Goal: Ask a question

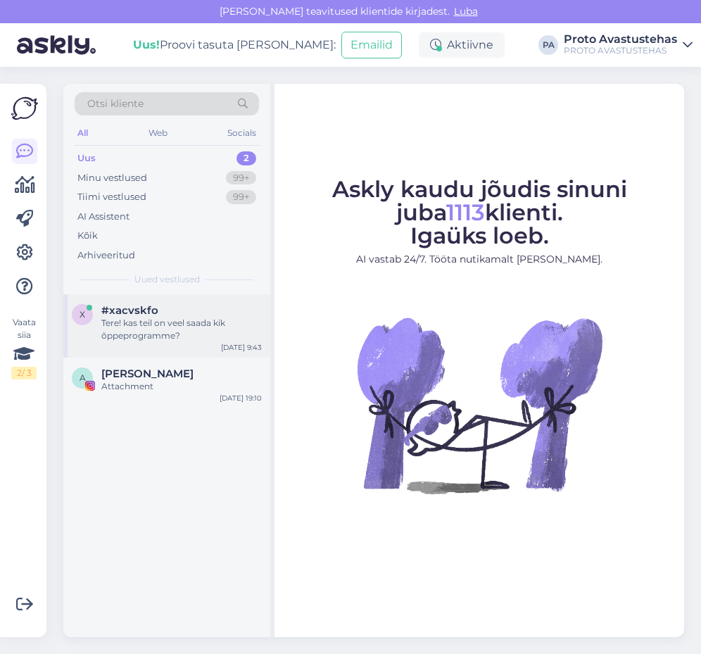
click at [141, 329] on div "Tere! kas teil on veel saada kik õppeprogramme?" at bounding box center [181, 329] width 160 height 25
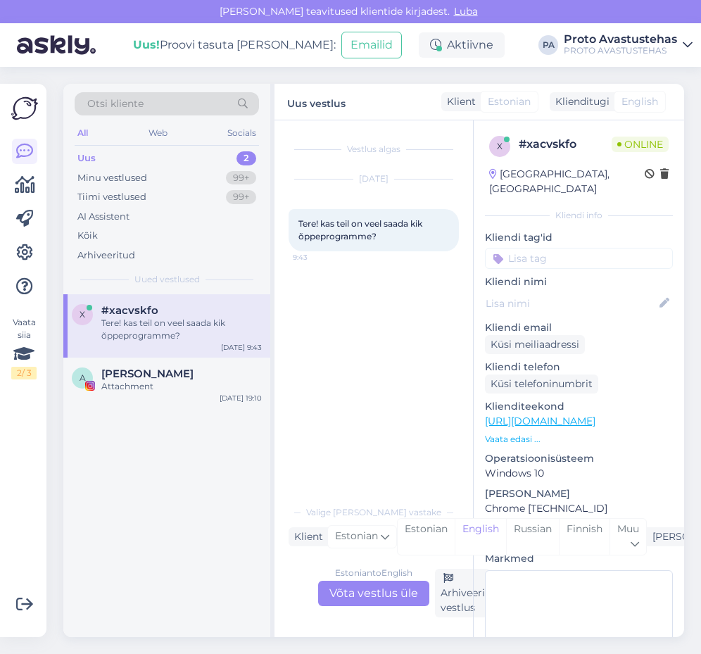
click at [381, 596] on div "Estonian to English Võta vestlus üle" at bounding box center [373, 593] width 111 height 25
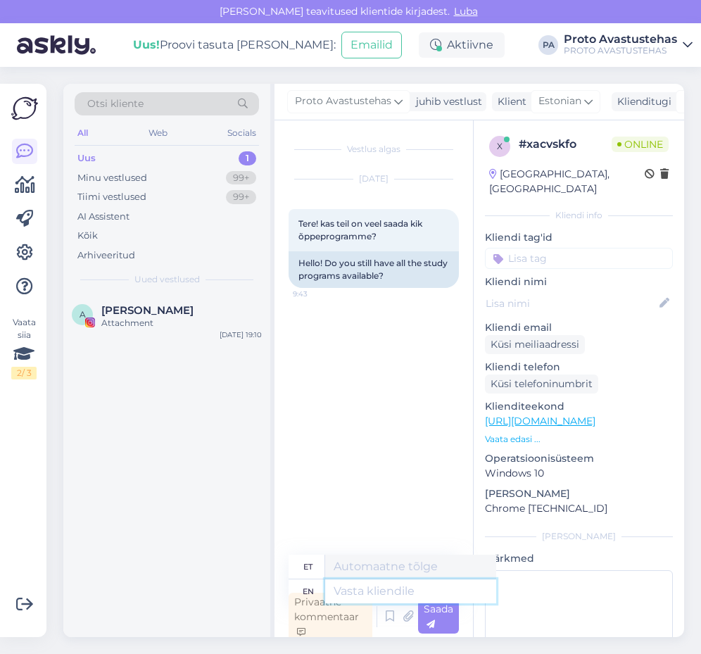
click at [405, 593] on textarea at bounding box center [410, 591] width 171 height 24
type textarea "Tere."
type textarea "Tere"
type textarea "Tere."
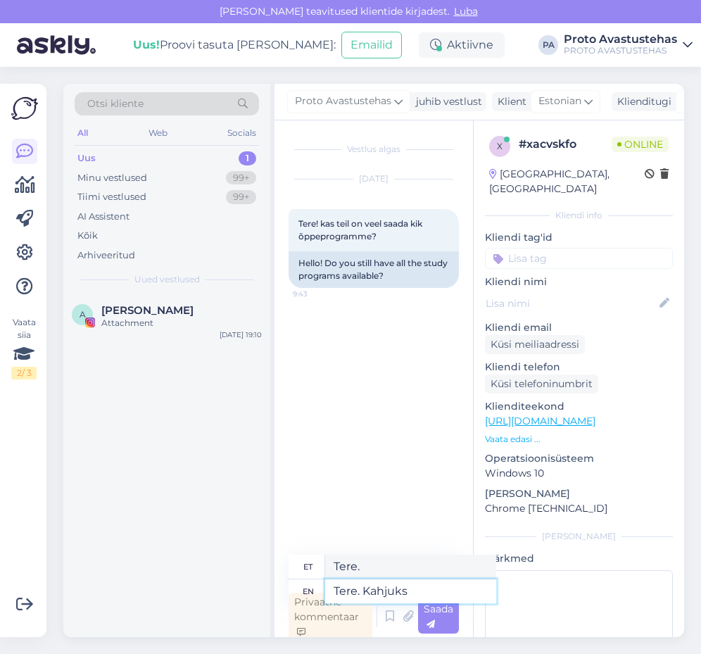
type textarea "Tere. Kahjuks s"
type textarea "Tere. Kahjuks"
type textarea "Tere. Kahjuks sügi"
type textarea "Tere. Kahjuks sü"
type textarea "Tere. Kahjuks sügispoolaastal"
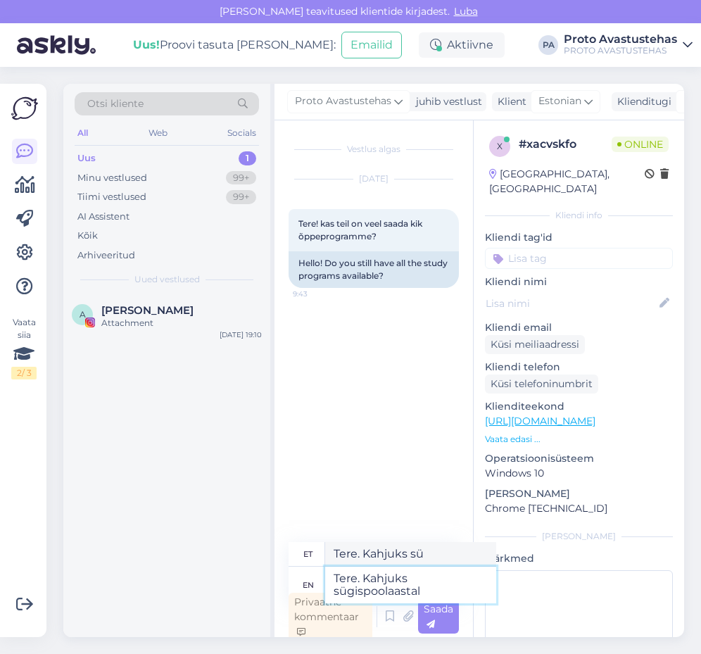
type textarea "Tere. Kahjuks sügispoolaastal"
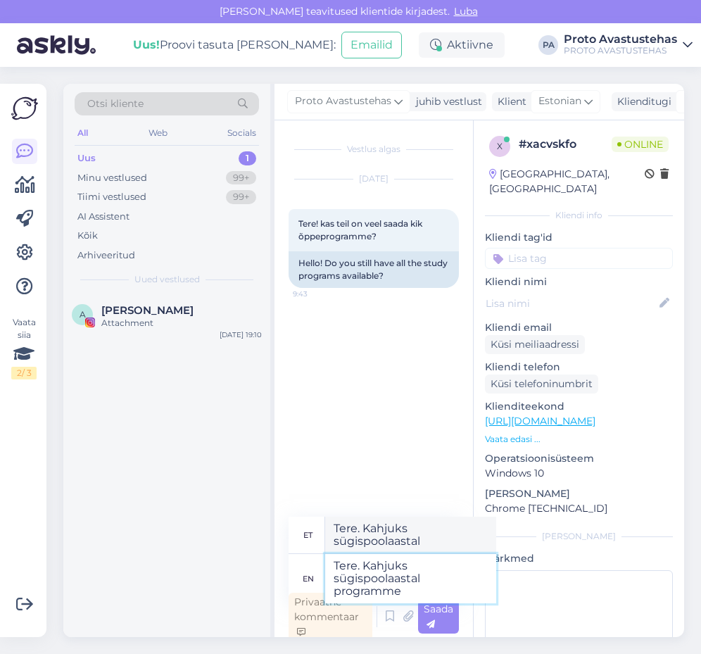
type textarea "Tere. Kahjuks sügispoolaastal programme"
type textarea "Tere. Kahjuks sügispoolaastal programm"
type textarea "Tere. Kahjuks sügispoolaastal programme pakkuda e"
type textarea "Tere. Kahjuks sügispoolaastal programm pakkuda"
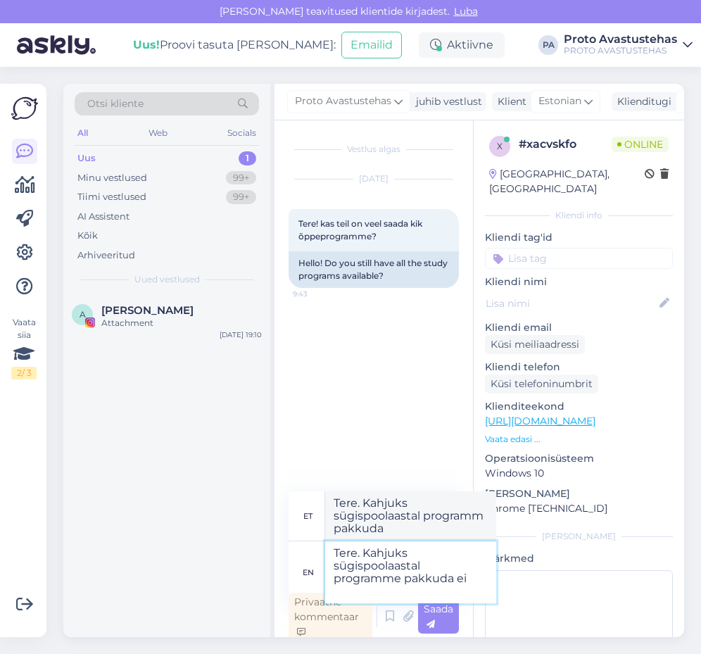
type textarea "Tere. Kahjuks sügispoolaastal programme pakkuda ei s"
type textarea "Tere. Kahjuks sügispoolaastal programm ei paku"
type textarea "Tere. Kahjuks sügispoolaastal programme pakkuda ei saa"
type textarea "Tere. Kahjuks sügispoolaastal programm pakkuda ei saa"
click at [455, 564] on textarea "Tere. Kahjuks sügispoolaastal programme pakkuda ei saa" at bounding box center [410, 572] width 171 height 62
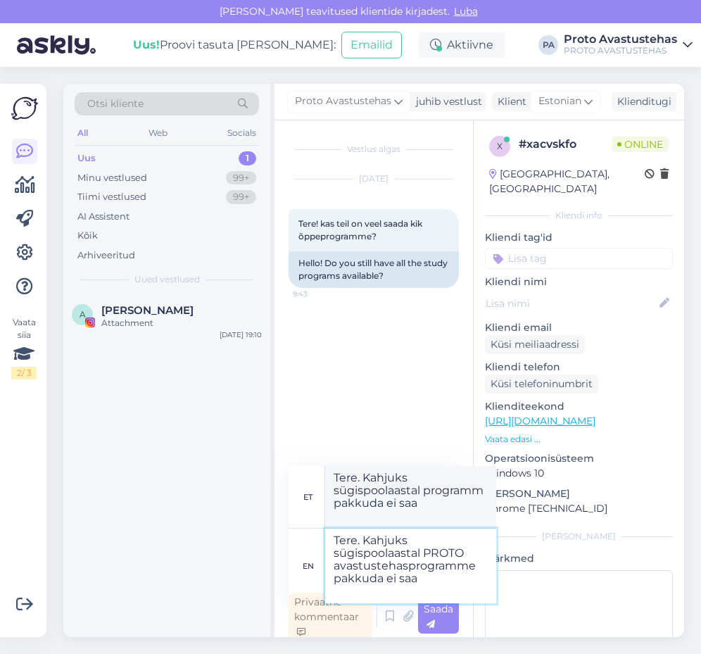
type textarea "Tere. Kahjuks sügispoolaastal PROTO avastustehas programme pakkuda ei saa"
type textarea "Tere. Kahjuks sügispoolaastal PROTO avastustehas programm pakkuda ei saa"
type textarea "Tere. Kahjuks sügispoolaastal PROTO avastustehas KIK programme pakkuda ei saa"
type textarea "Tere. Kindlasti sügispoolaastal PROTO avastustehas KIK programmi pakkuda ei saa"
click at [388, 590] on textarea "Tere. Kahjuks sügispoolaastal PROTO avastustehas KIK programme pakkuda ei saa" at bounding box center [410, 566] width 171 height 75
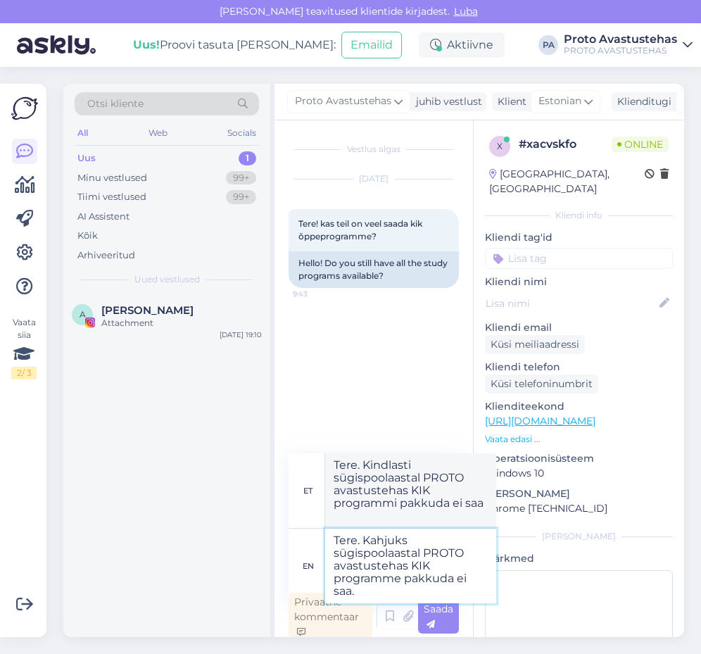
type textarea "Tere. Kahjuks sügispoolaastal PROTO avastustehas KIK programme pakkuda ei saa."
type textarea "Tere. Kindlasti sügispoolaastal PROTO avastustehas KIK programmi pakkuda ei saa."
type textarea "Tere. Kahjuks sügispoolaastal PROTO avastustehas KIK programme pakkuda ei saa. …"
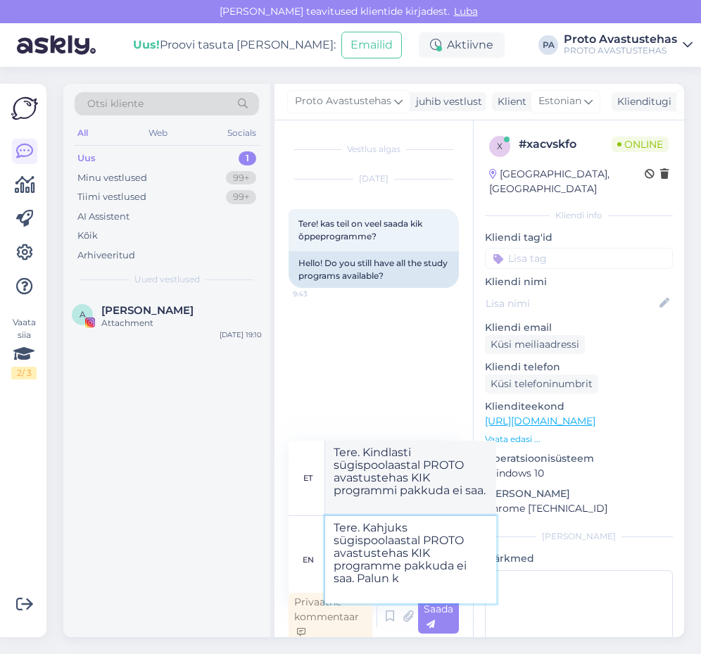
type textarea "Tere. Kindlasti sügispoolaastal PROTO avastustehas KIK programmi pakkuda ei saa…"
type textarea "Tere. Kahjuks sügispoolaastal PROTO avastustehas KIK programme pakkuda ei saa. …"
type textarea "Tere. Kindlasti sügispoolaastal PROTO avastustehas KIK programmi pakkuda ei saa…"
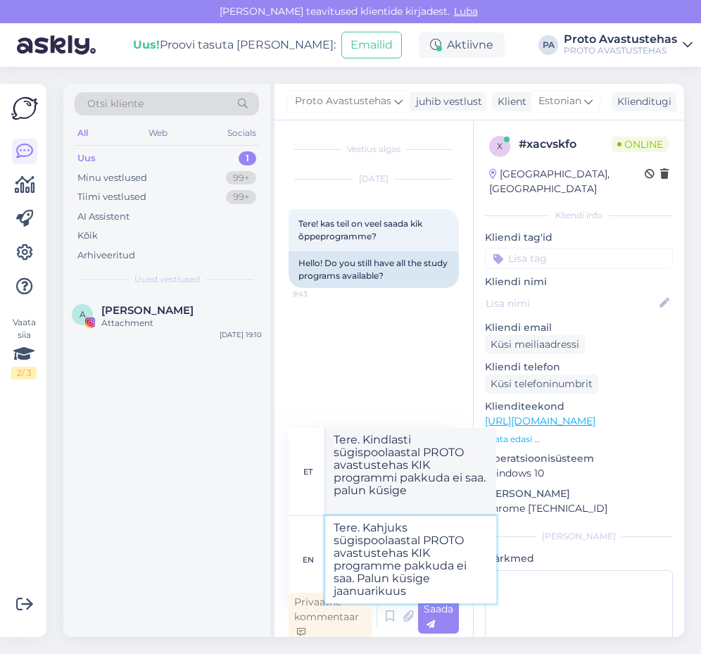
type textarea "Tere. Kahjuks sügispoolaastal PROTO avastustehas KIK programme pakkuda ei saa. …"
type textarea "Tere. Kindlasti sügispoolaastal PROTO avastustehas KIK programmi pakkuda ei saa…"
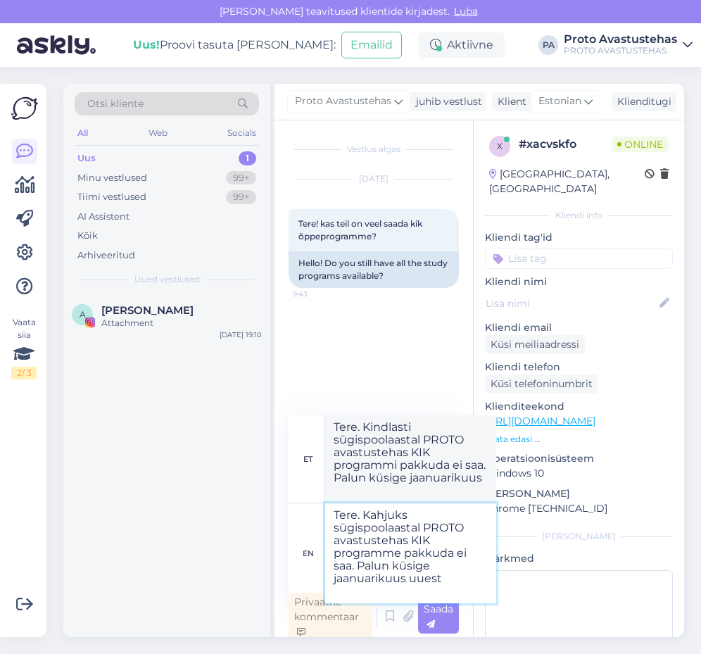
type textarea "Tere. Kahjuks sügispoolaastal PROTO avastustehas KIK programme pakkuda ei saa. …"
type textarea "Tere. Kindlasti sügispoolaastal PROTO avastustehas KIK programmi pakkuda ei saa…"
type textarea "Tere. Kahjuks sügispoolaastal PROTO avastustehas KIK programme pakkuda ei saa. …"
type textarea "Tere. Kindlasti sügispoolaastal PROTO avastustehas KIK programmi pakkuda ei saa…"
type textarea "Tere. Kahjuks sügispoolaastal PROTO avastustehas KIK programme pakkuda ei saa. …"
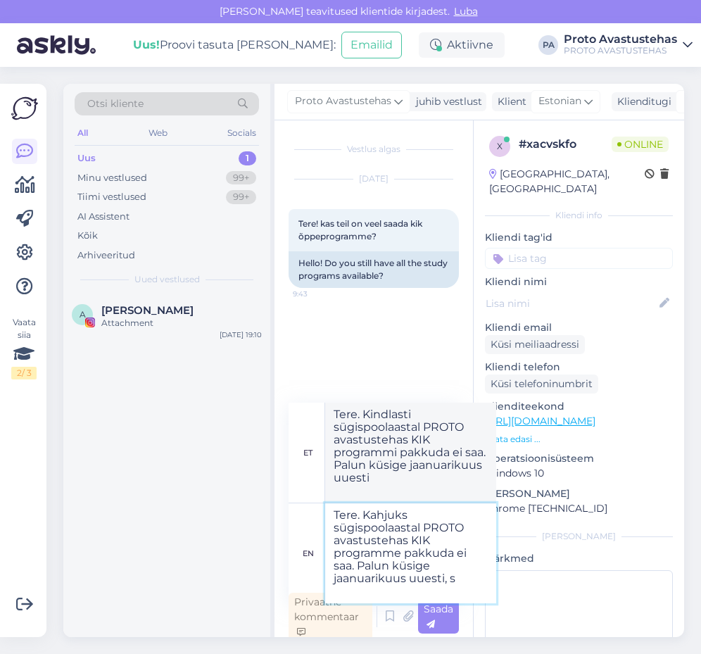
type textarea "Tere. Kindlasti sügispoolaastal PROTO avastustehas KIK programmi pakkuda ei saa…"
type textarea "Tere. Kahjuks sügispoolaastal PROTO avastustehas KIK programme pakkuda ei saa. …"
type textarea "Tere. Kindlasti sügispoolaastal PROTO avastustehas KIK programmi pakkuda ei saa…"
type textarea "Tere. Kahjuks sügispoolaastal PROTO avastustehas KIK programme pakkuda ei saa. …"
type textarea "Tere. Kindlasti sügispoolaastal PROTO avastustehas KIK programmi pakkuda ei saa…"
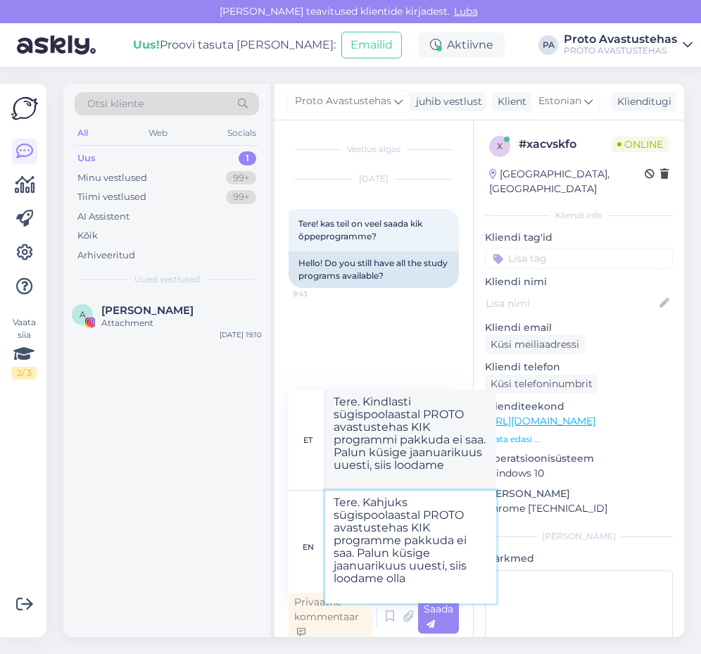
type textarea "Tere. Kahjuks sügispoolaastal PROTO avastustehas KIK programme pakkuda ei saa. …"
type textarea "Tere. Kindlasti sügispoolaastal PROTO avastustehas KIK programmi pakkuda ei saa…"
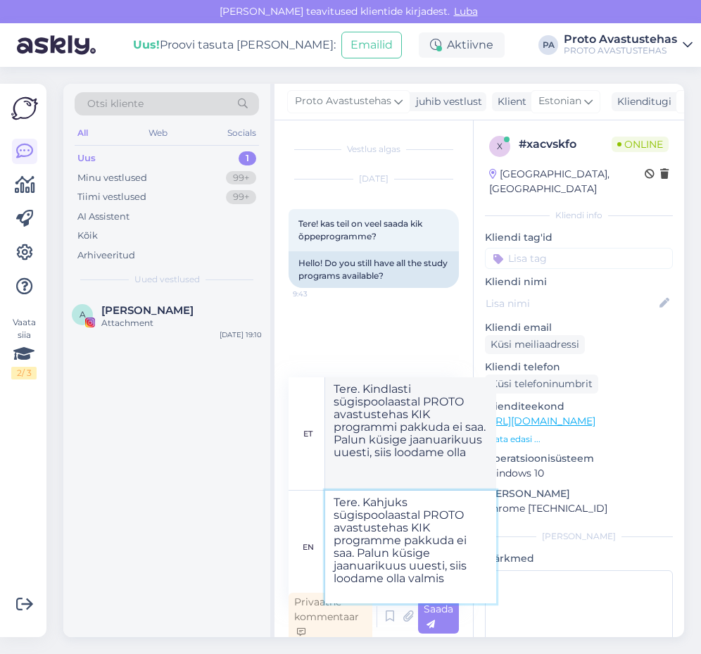
type textarea "Tere. Kahjuks sügispoolaastal PROTO avastustehas KIK programme pakkuda ei saa. …"
type textarea "Tere. Kindlasti sügispoolaastal PROTO avastustehas KIK programmi pakkuda ei saa…"
click at [388, 579] on textarea "Tere. Kahjuks sügispoolaastal PROTO avastustehas KIK programme pakkuda ei saa. …" at bounding box center [410, 547] width 171 height 113
click at [458, 580] on textarea "Tere. Kahjuks sügispoolaastal PROTO avastustehas KIK programme pakkuda ei saa. …" at bounding box center [410, 547] width 171 height 113
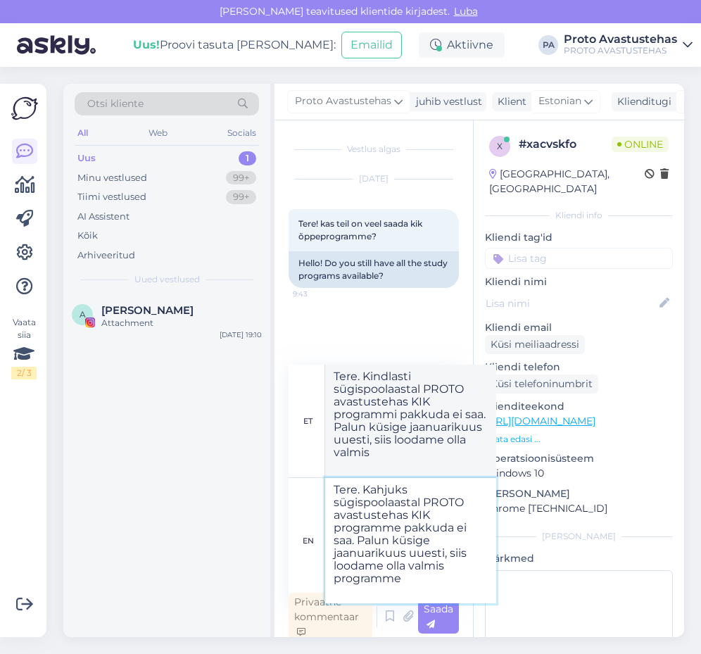
type textarea "Tere. Kahjuks sügispoolaastal PROTO avastustehas KIK programme pakkuda ei saa. …"
type textarea "Tere. Kindlasti sügispoolaastal PROTO avastustehas KIK programmi pakkuda ei saa…"
type textarea "Tere. Kahjuks sügispoolaastal PROTO avastustehas KIK programme pakkuda ei saa. …"
type textarea "Tere. Kindlasti sügispoolaastal PROTO avastustehas KIK programmi pakkuda ei saa…"
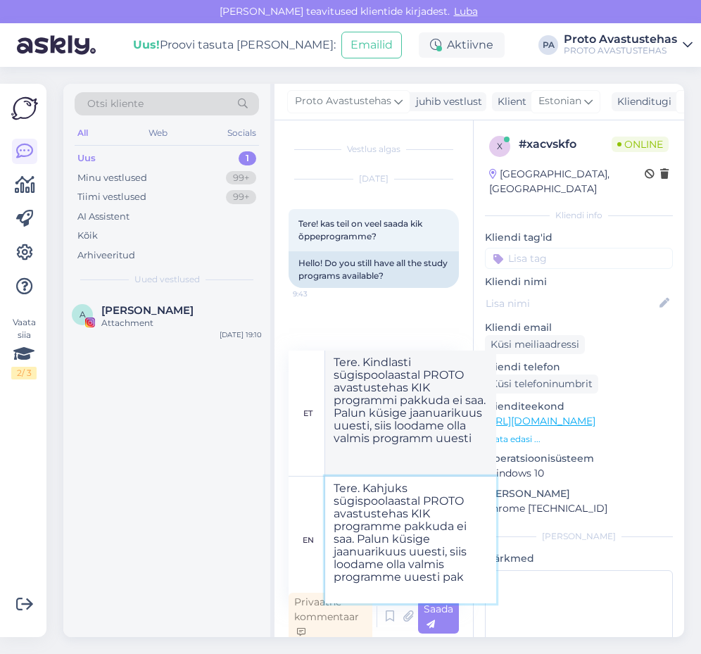
scroll to position [6, 0]
type textarea "Tere. Kahjuks sügispoolaastal PROTO avastustehas KIK programme pakkuda ei saa. …"
type textarea "Tere. Kindlasti sügispoolaastal PROTO avastustehas KIK programmi pakkuda ei saa…"
type textarea "Tere. Kahjuks sügispoolaastal PROTO avastustehas KIK programme pakkuda ei saa. …"
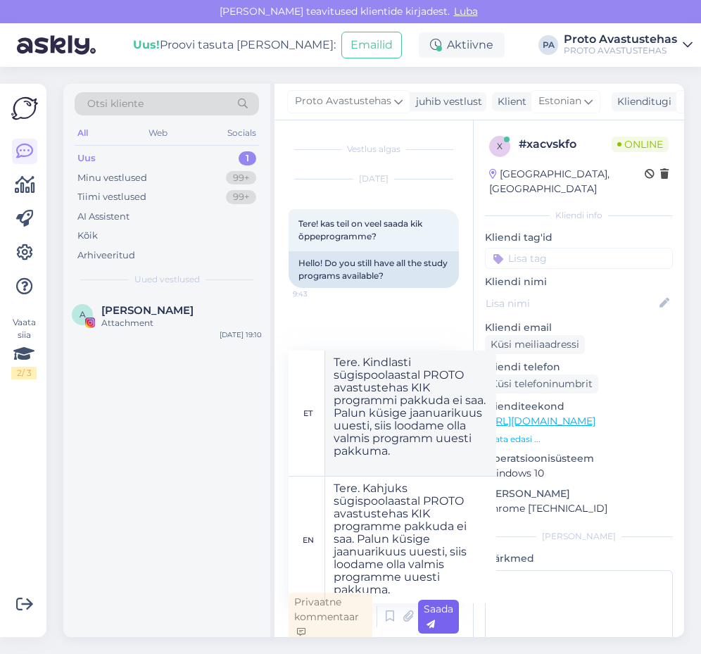
click at [446, 622] on div "Saada" at bounding box center [438, 617] width 41 height 34
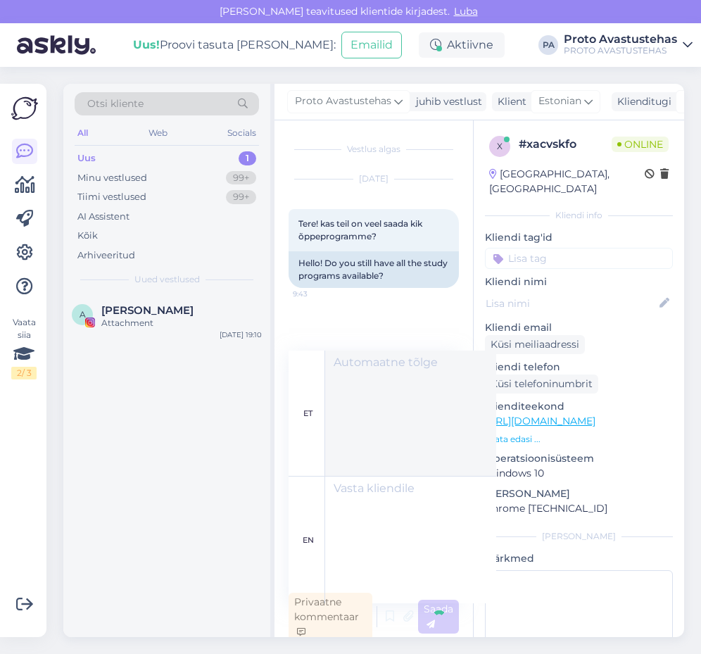
scroll to position [4, 0]
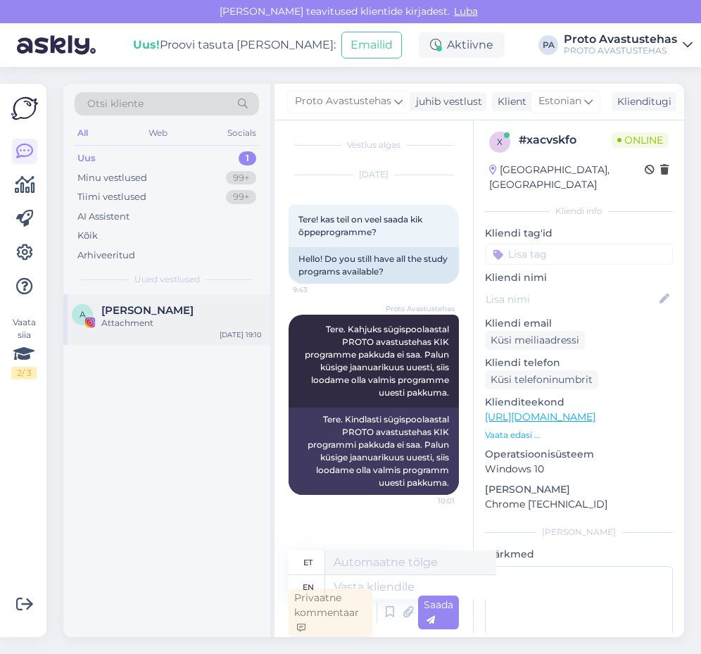
click at [151, 318] on div "Attachment" at bounding box center [181, 323] width 160 height 13
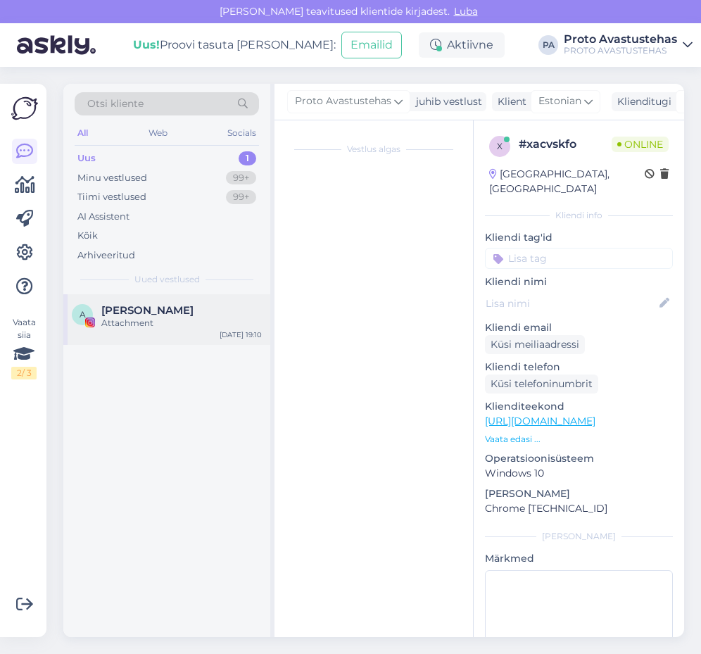
scroll to position [0, 0]
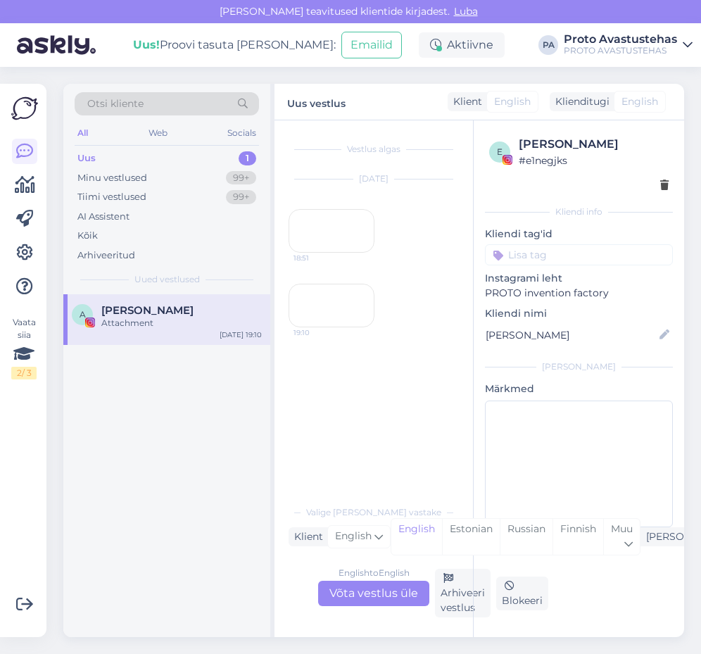
click at [320, 253] on div "18:51" at bounding box center [332, 231] width 86 height 44
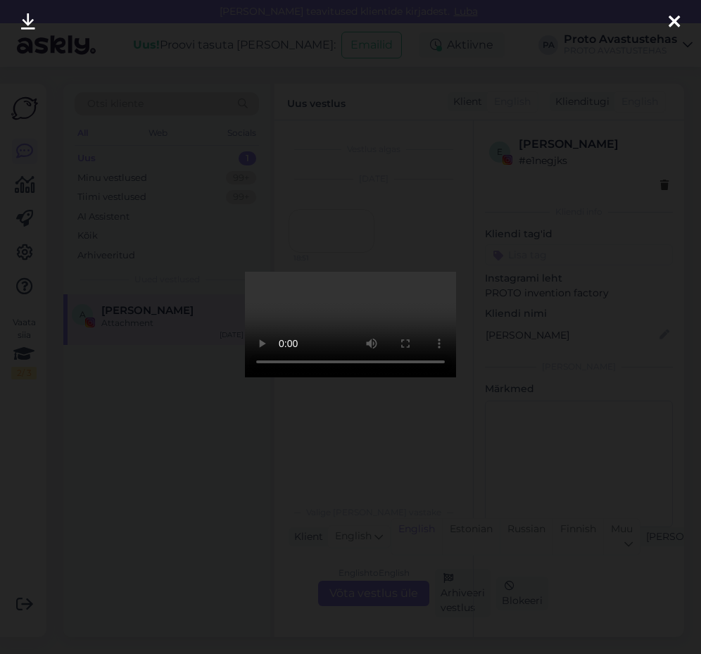
click at [678, 18] on icon at bounding box center [674, 22] width 11 height 18
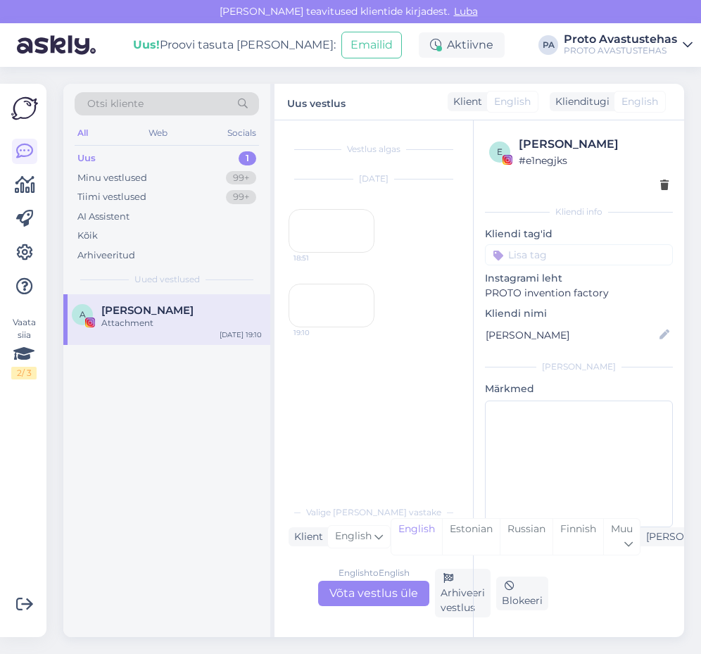
click at [305, 327] on div "19:10" at bounding box center [332, 306] width 86 height 44
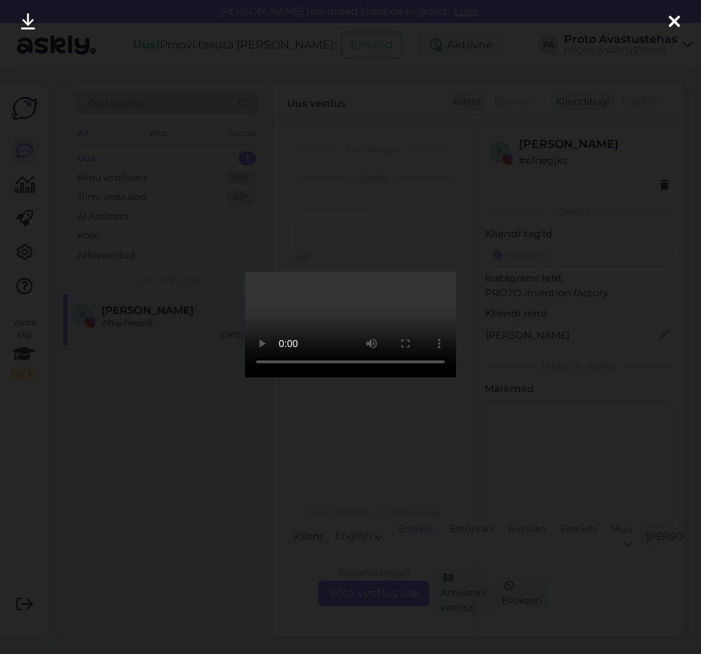
click at [681, 15] on div at bounding box center [674, 22] width 28 height 44
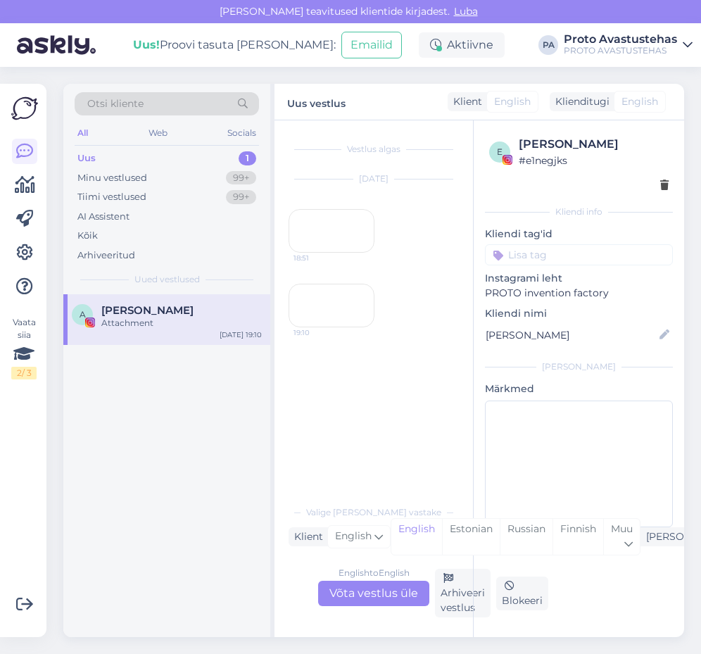
scroll to position [69, 0]
click at [457, 586] on div "Arhiveeri vestlus" at bounding box center [463, 593] width 56 height 49
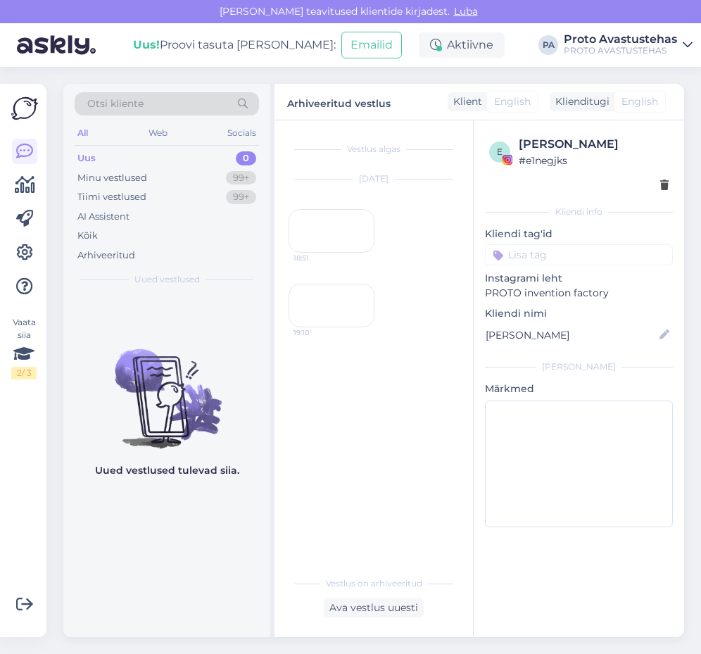
click at [75, 155] on div "Uus 0" at bounding box center [167, 159] width 184 height 20
